Goal: Information Seeking & Learning: Learn about a topic

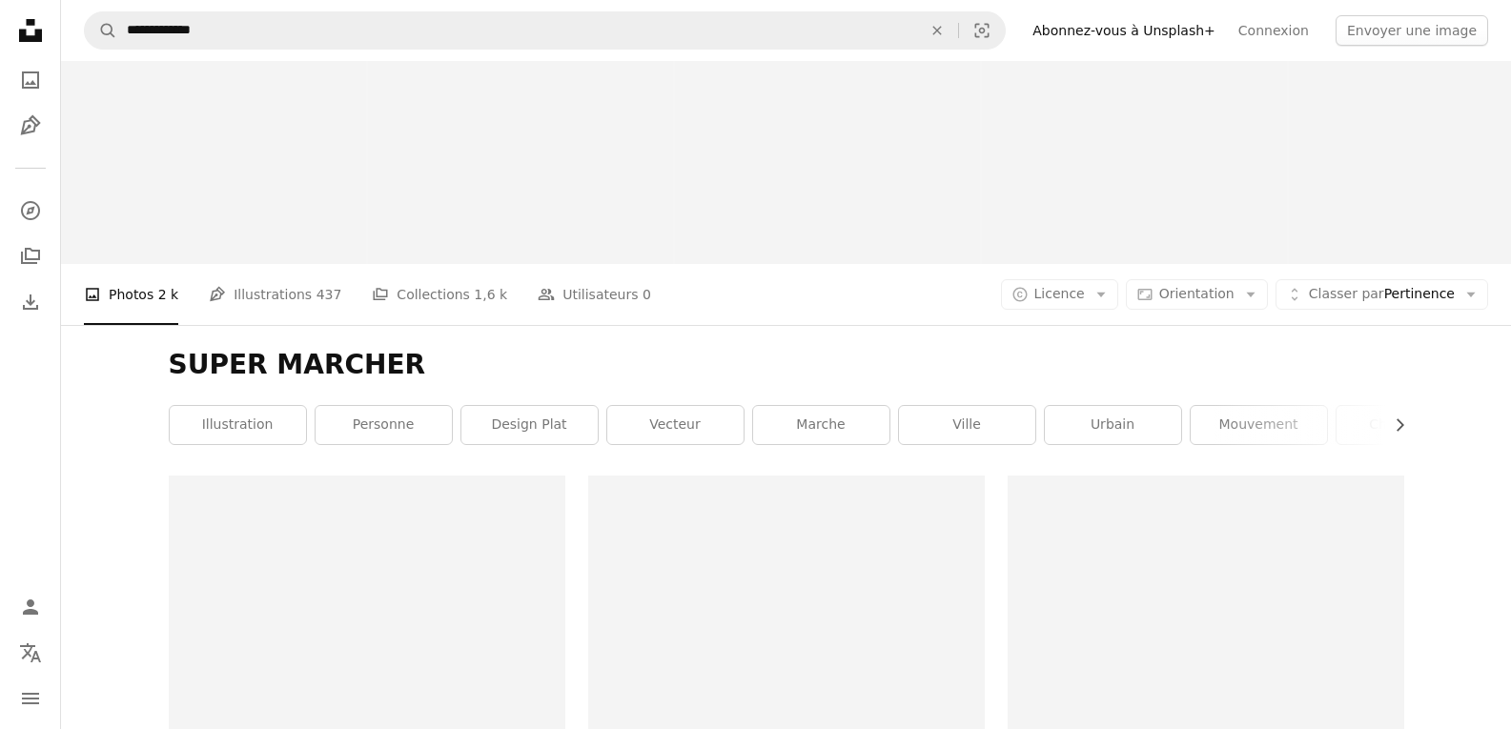
scroll to position [2288, 0]
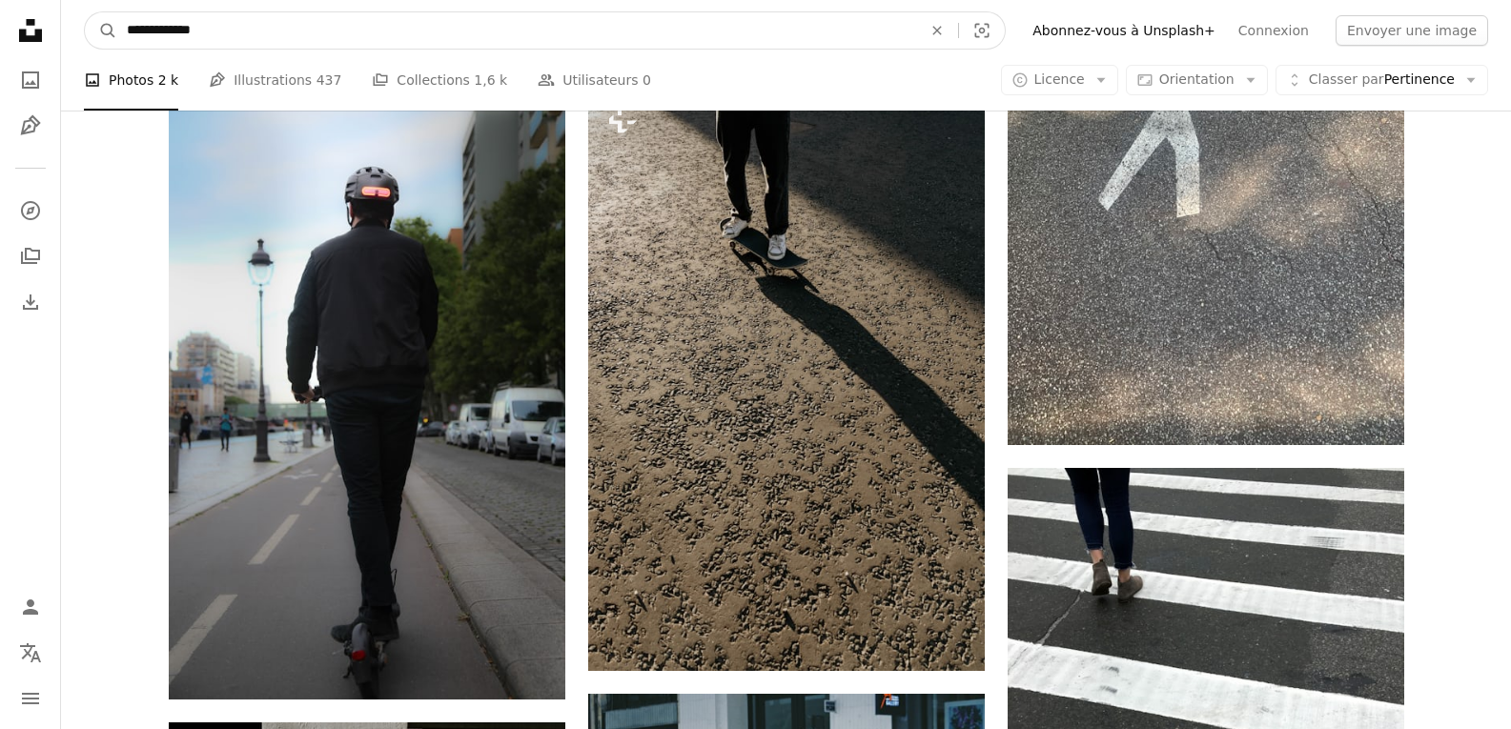
click at [428, 23] on input "**********" at bounding box center [516, 30] width 799 height 36
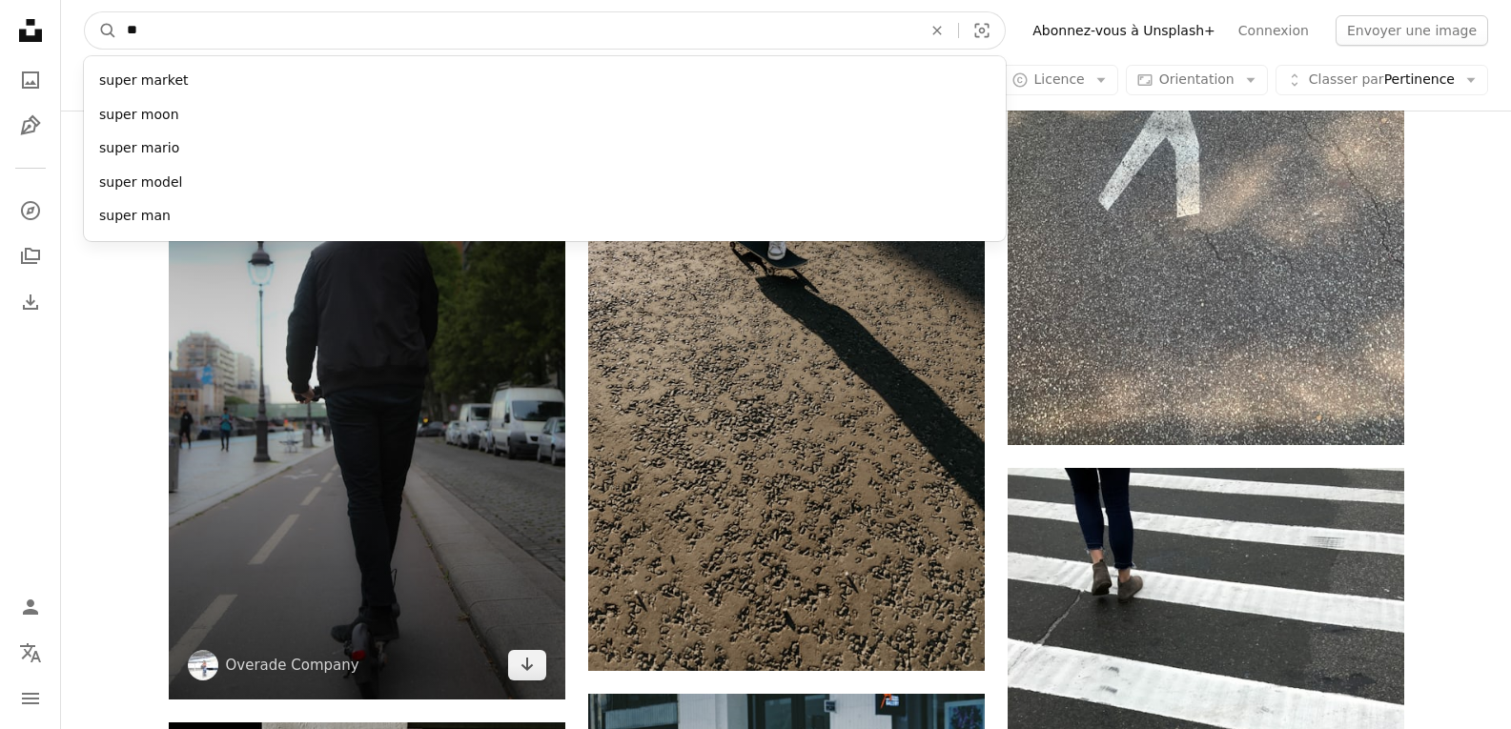
type input "*"
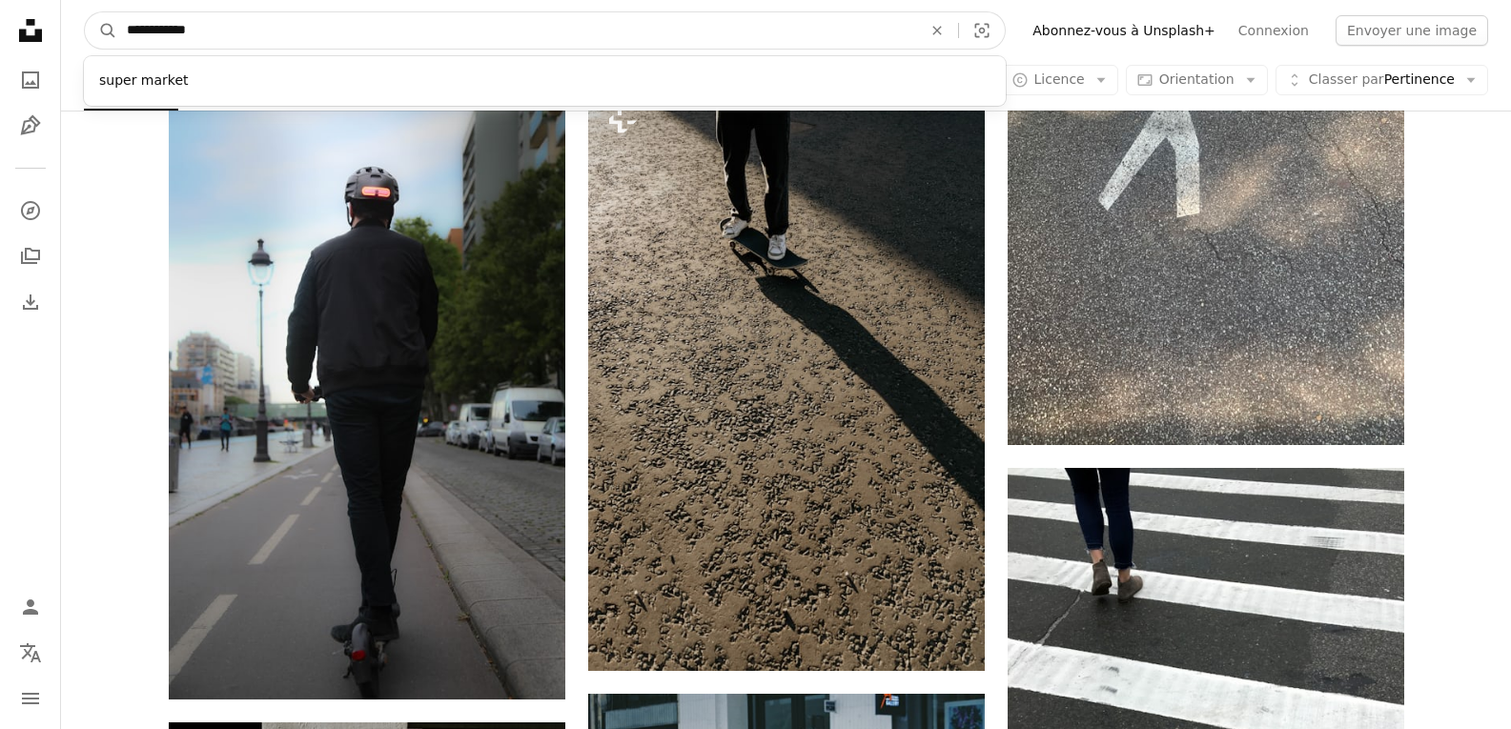
type input "**********"
click at [85, 12] on button "A magnifying glass" at bounding box center [101, 30] width 32 height 36
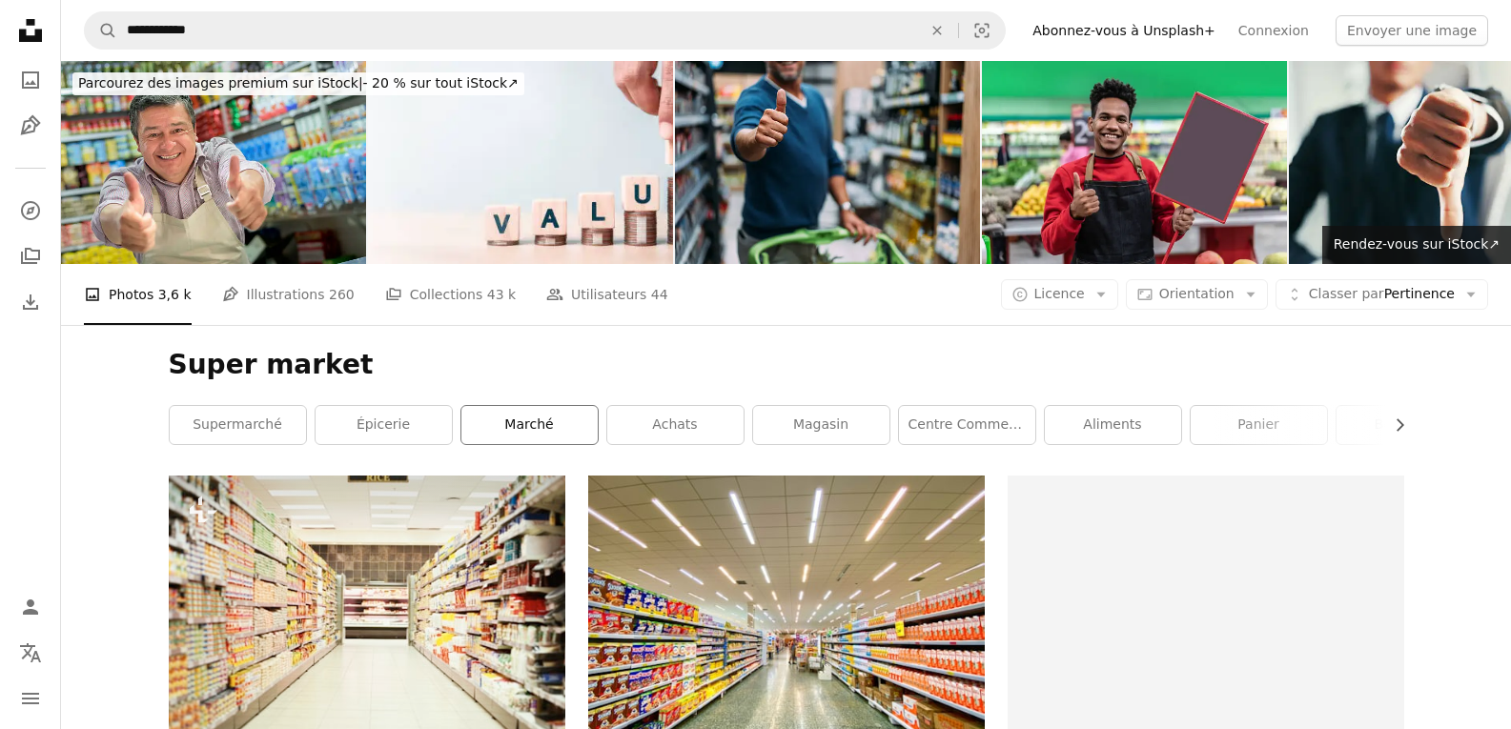
click at [545, 422] on link "marché" at bounding box center [529, 425] width 136 height 38
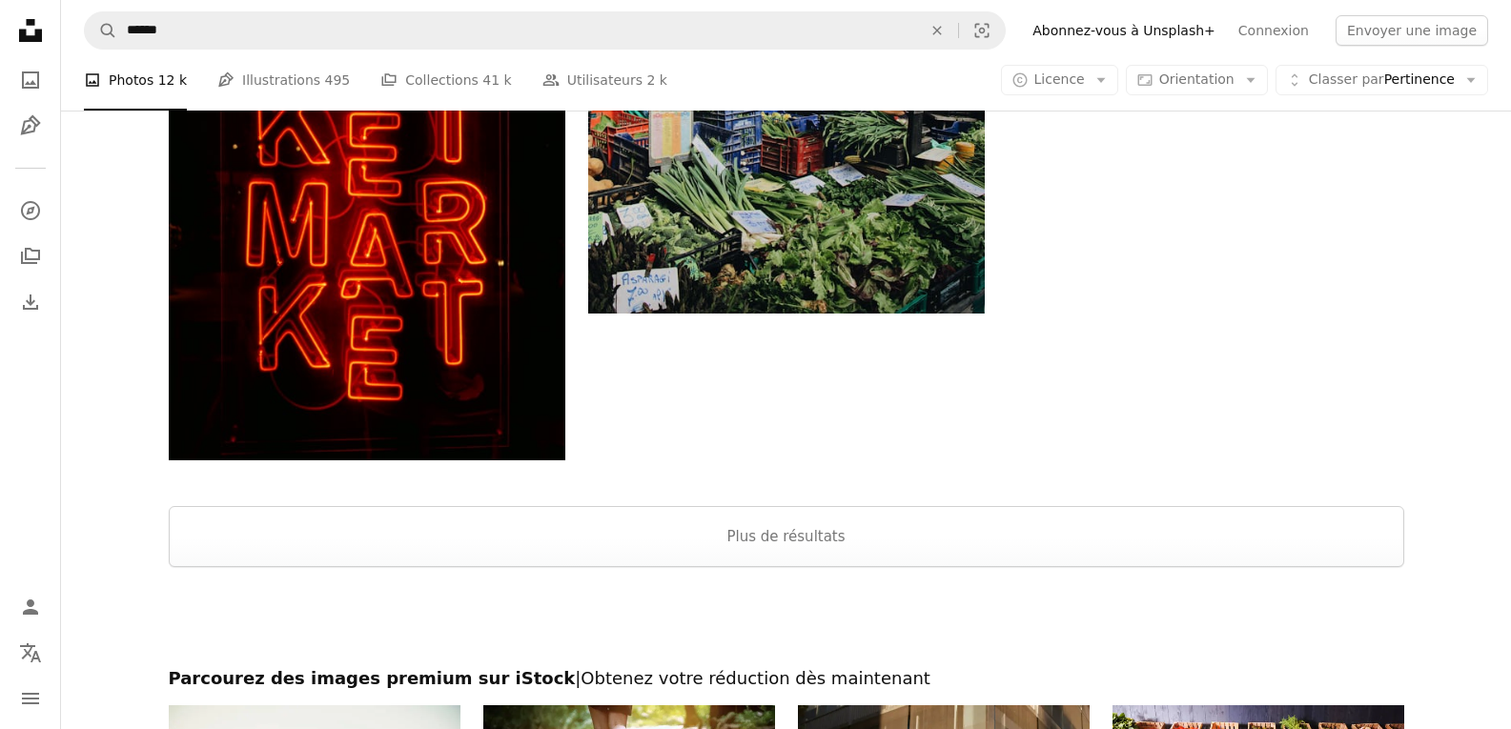
scroll to position [3051, 0]
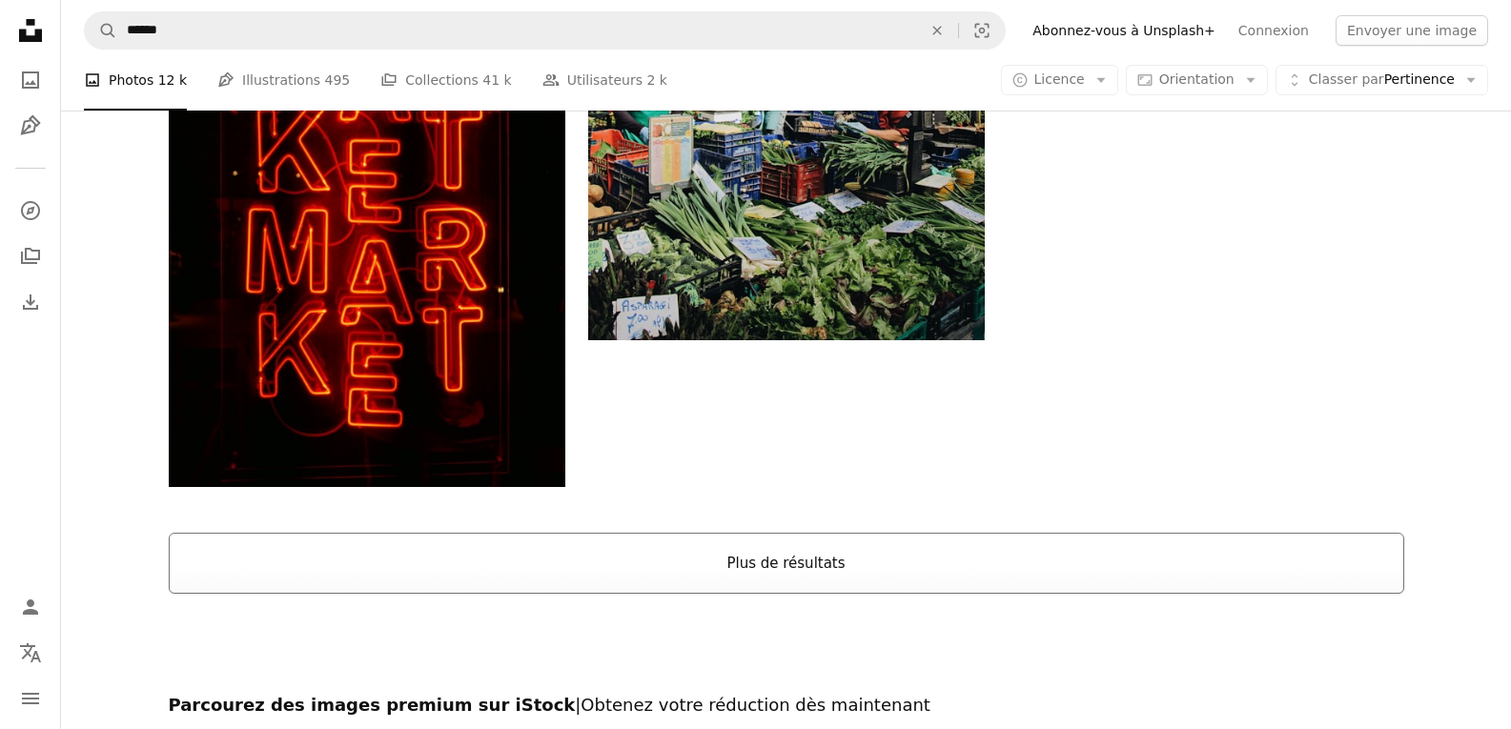
click at [596, 556] on button "Plus de résultats" at bounding box center [787, 563] width 1236 height 61
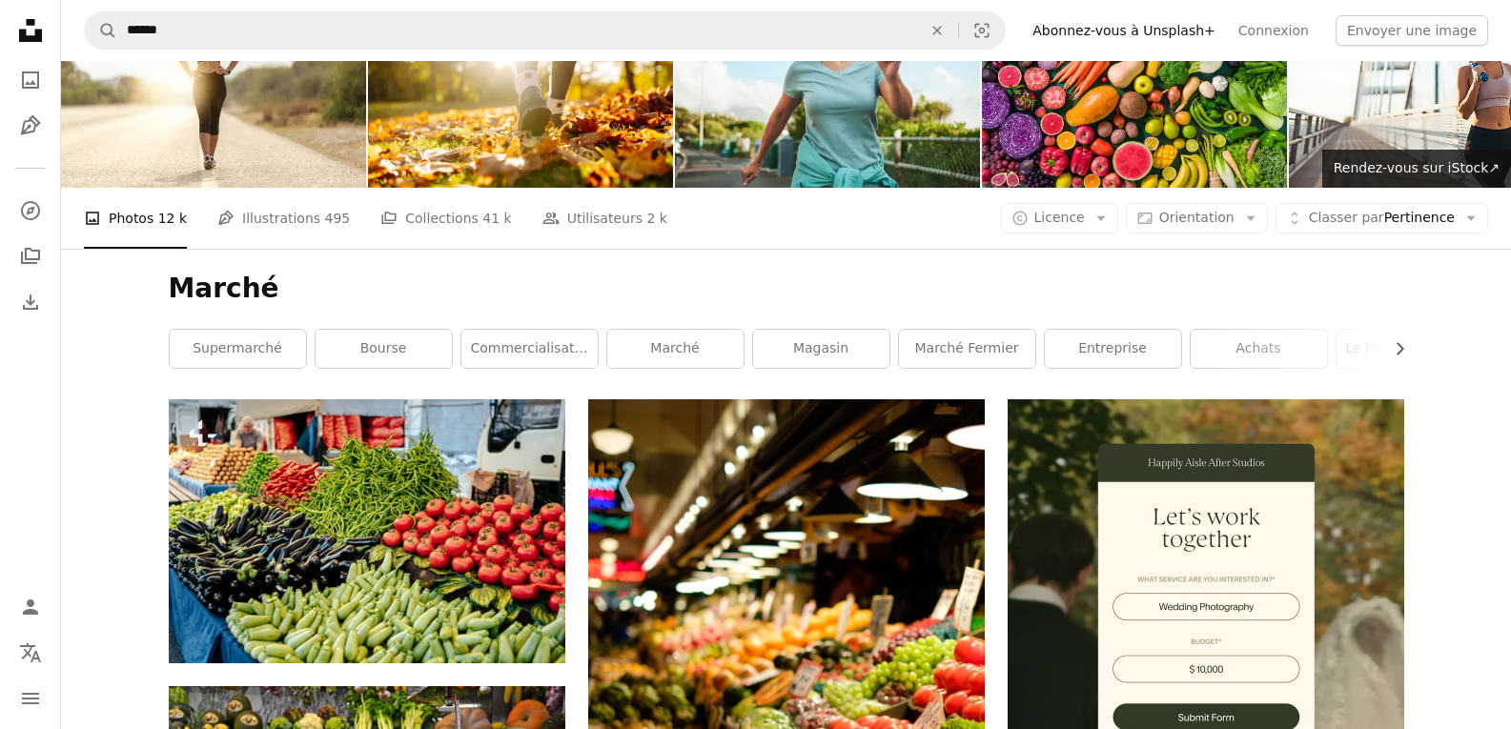
scroll to position [0, 0]
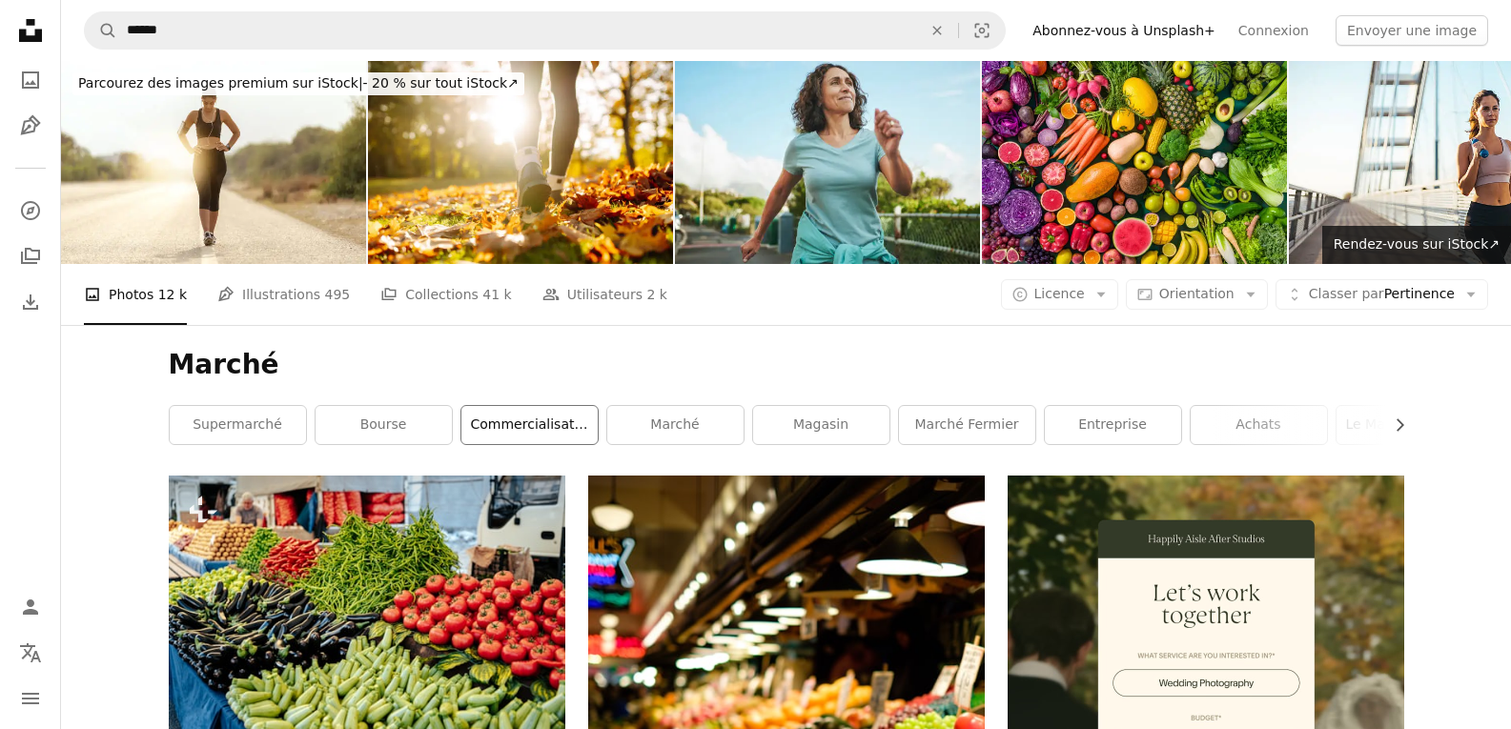
click at [544, 425] on link "commercialisation" at bounding box center [529, 425] width 136 height 38
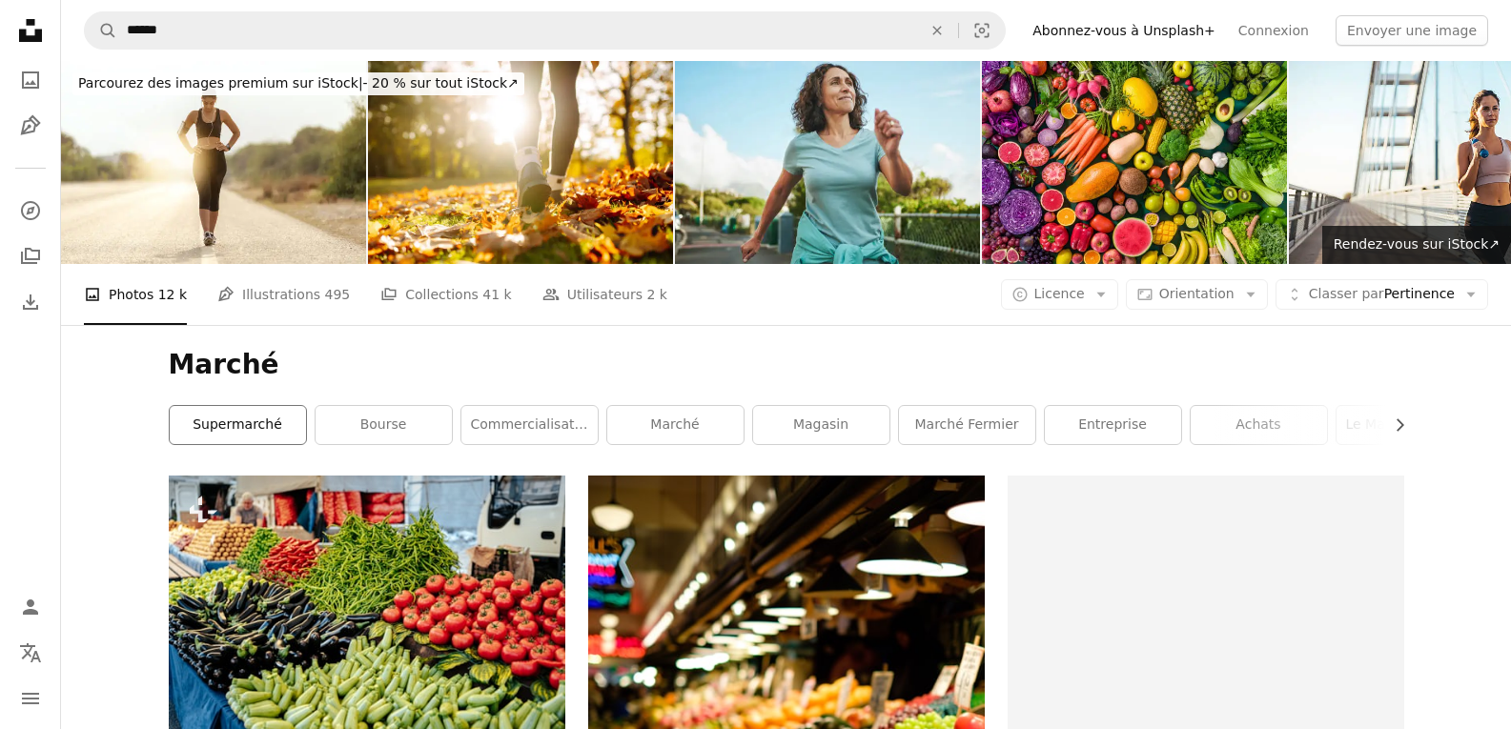
click at [277, 438] on link "supermarché" at bounding box center [238, 425] width 136 height 38
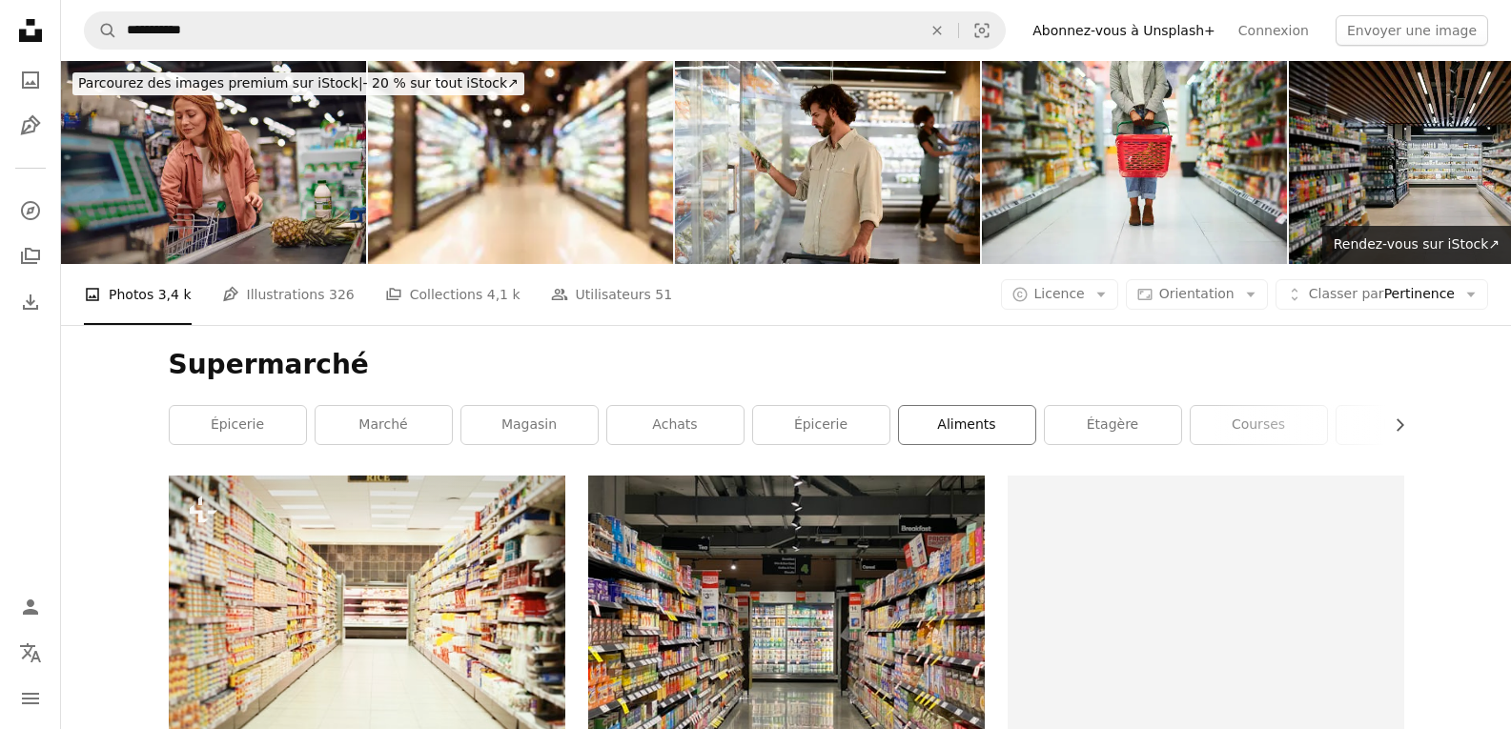
click at [944, 419] on link "aliments" at bounding box center [967, 425] width 136 height 38
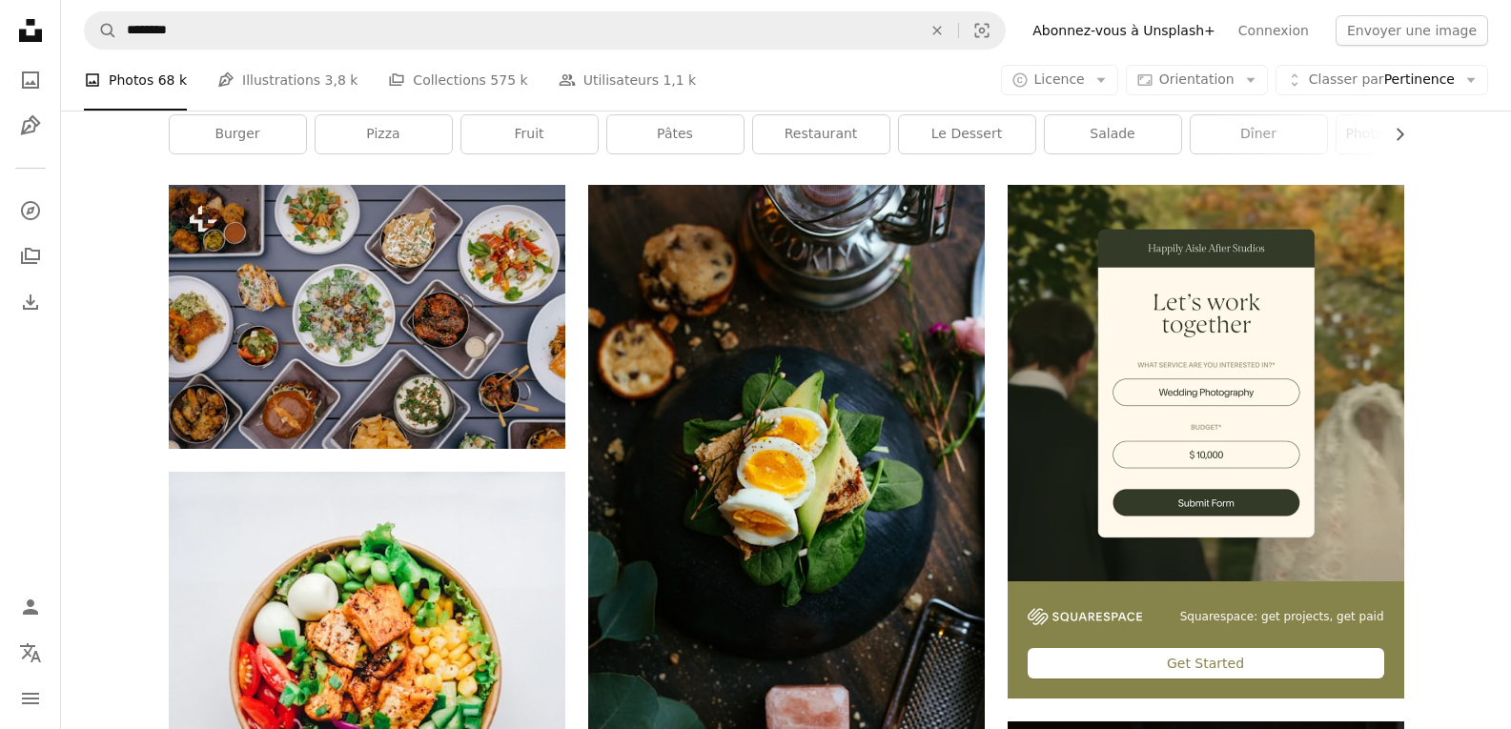
scroll to position [286, 0]
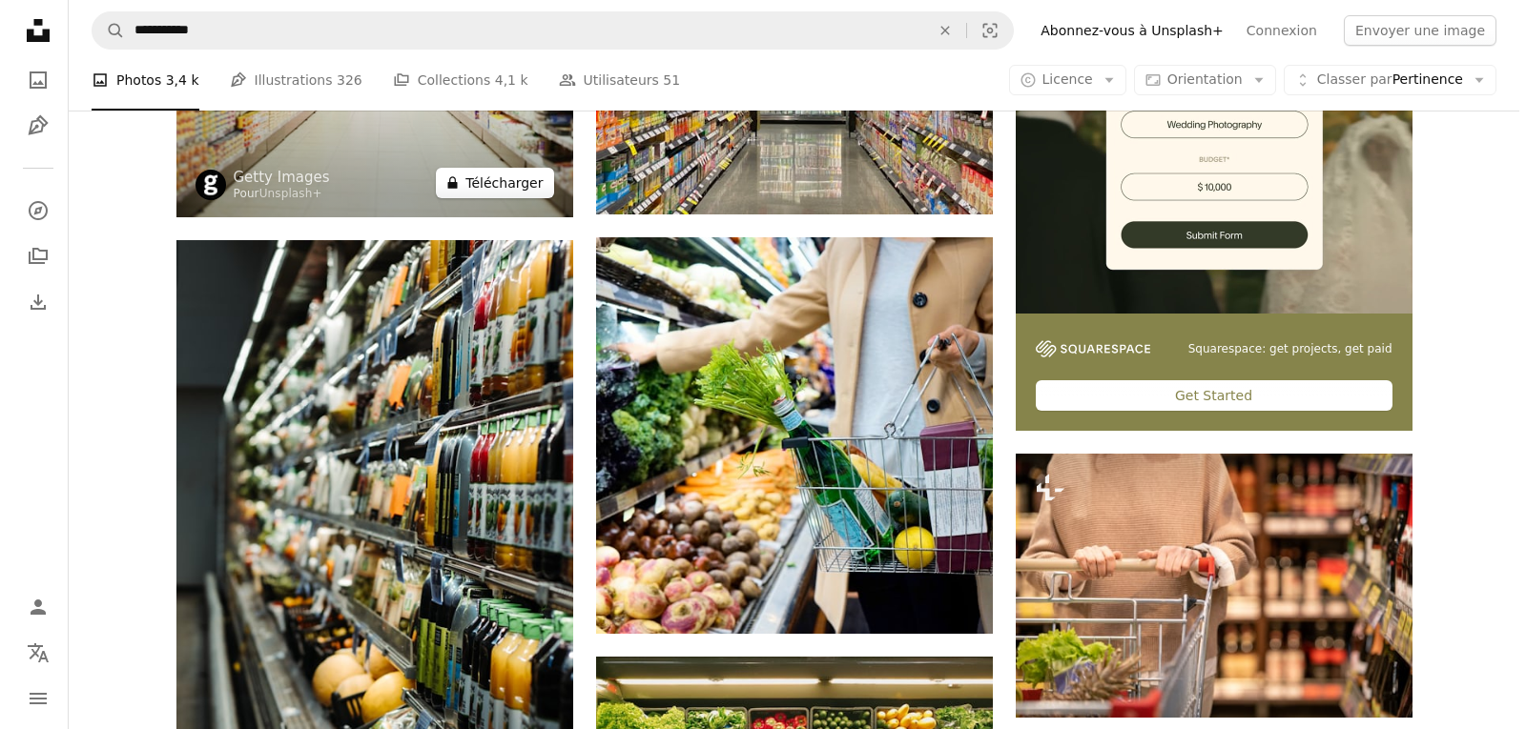
scroll to position [954, 0]
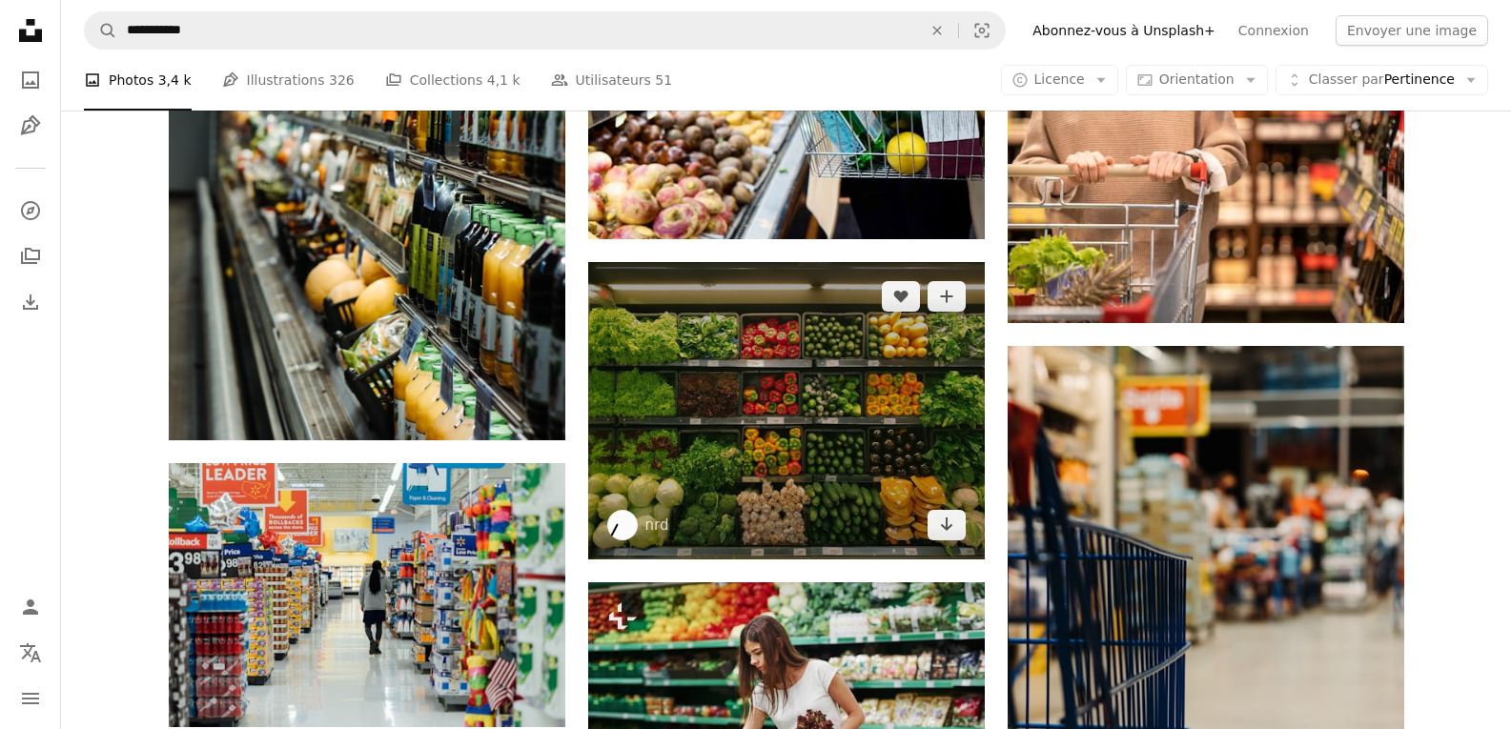
click at [790, 449] on img at bounding box center [786, 410] width 397 height 297
